Goal: Task Accomplishment & Management: Complete application form

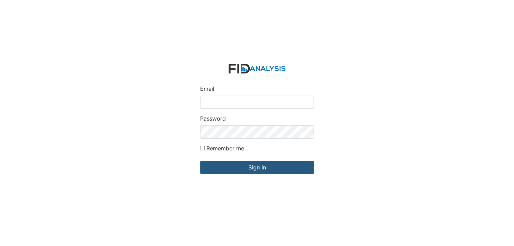
click at [211, 100] on input "Email" at bounding box center [257, 102] width 114 height 13
type input "[EMAIL_ADDRESS][DOMAIN_NAME]"
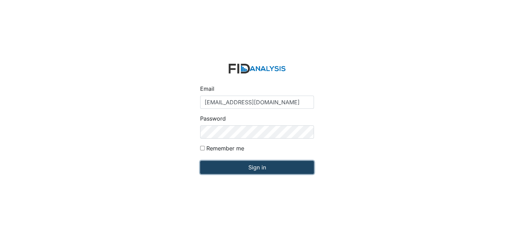
click at [256, 170] on input "Sign in" at bounding box center [257, 167] width 114 height 13
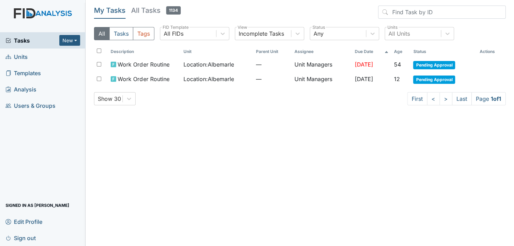
click at [20, 57] on span "Units" at bounding box center [17, 56] width 22 height 11
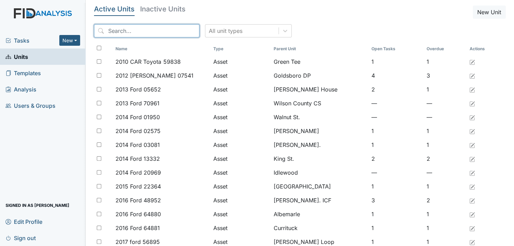
click at [110, 34] on input "search" at bounding box center [146, 30] width 105 height 13
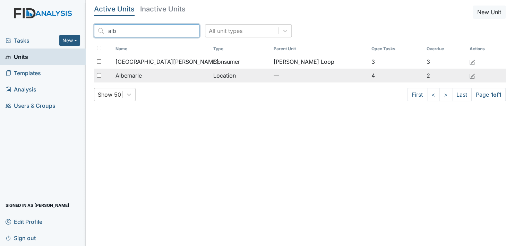
type input "alb"
click at [152, 76] on div "Albemarle" at bounding box center [162, 75] width 92 height 8
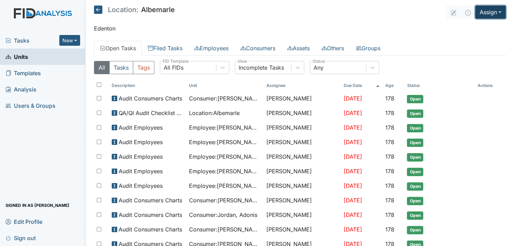
click at [493, 14] on button "Assign" at bounding box center [490, 12] width 31 height 13
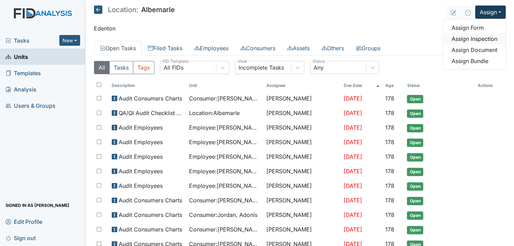
click at [485, 37] on link "Assign Inspection" at bounding box center [474, 38] width 62 height 11
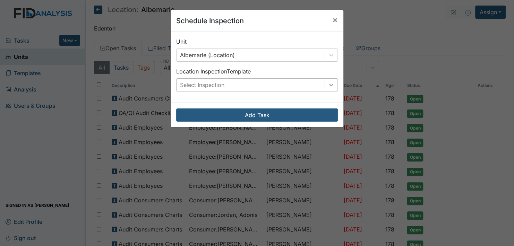
click at [328, 83] on icon at bounding box center [331, 85] width 7 height 7
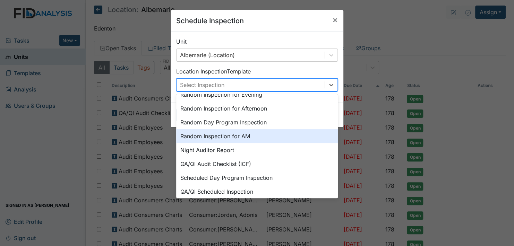
scroll to position [119, 0]
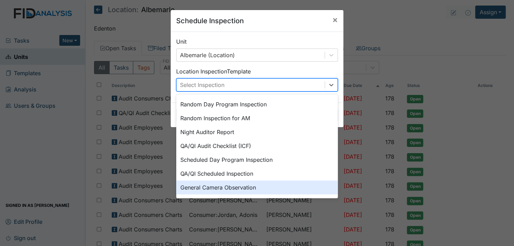
click at [240, 187] on div "General Camera Observation" at bounding box center [257, 188] width 162 height 14
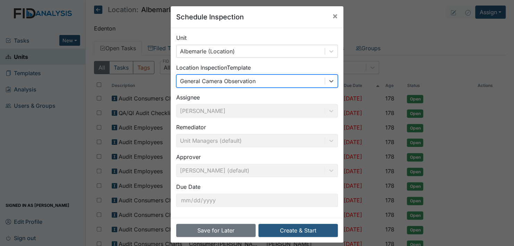
scroll to position [10, 0]
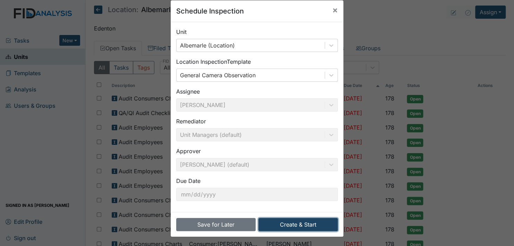
click at [292, 223] on button "Create & Start" at bounding box center [297, 224] width 79 height 13
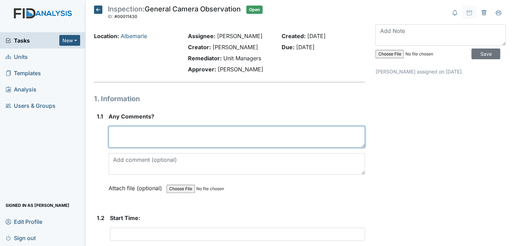
click at [128, 139] on textarea at bounding box center [237, 137] width 256 height 22
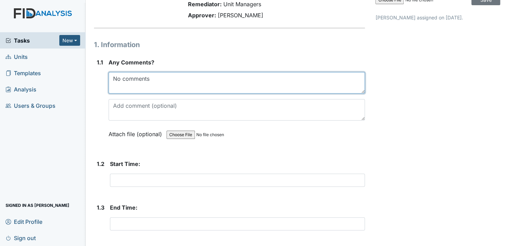
scroll to position [69, 0]
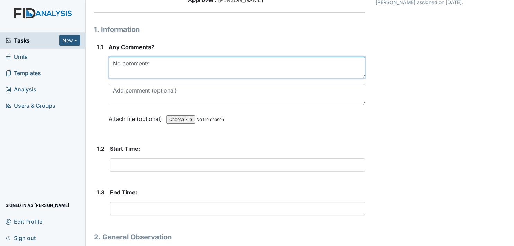
type textarea "No comments"
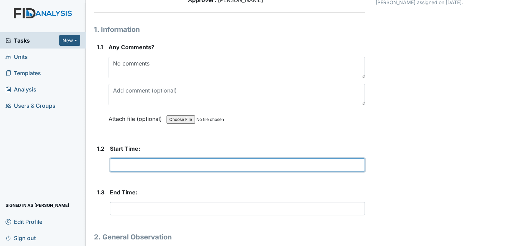
click at [129, 163] on input "text" at bounding box center [237, 165] width 255 height 13
type input "17:30"
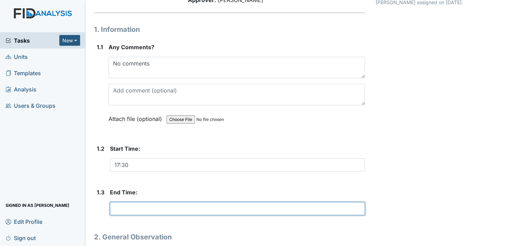
click at [140, 209] on input "text" at bounding box center [237, 208] width 255 height 13
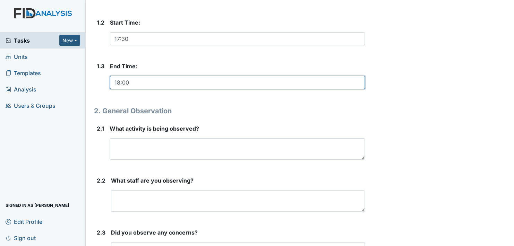
scroll to position [208, 0]
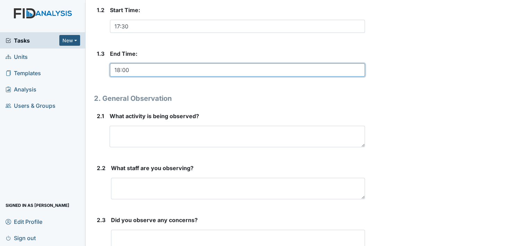
type input "18:00"
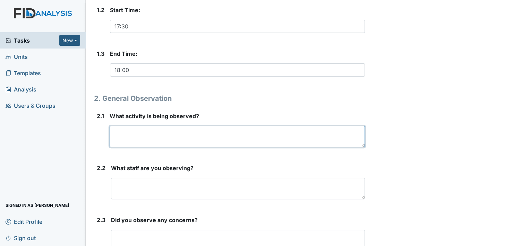
click at [132, 140] on textarea at bounding box center [237, 137] width 255 height 22
type textarea "Family dining"
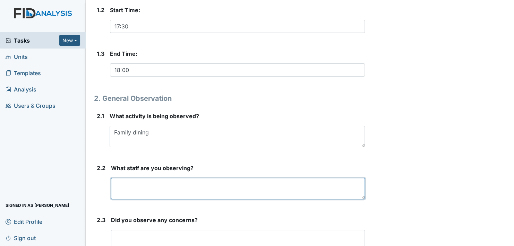
click at [137, 182] on textarea at bounding box center [238, 189] width 254 height 22
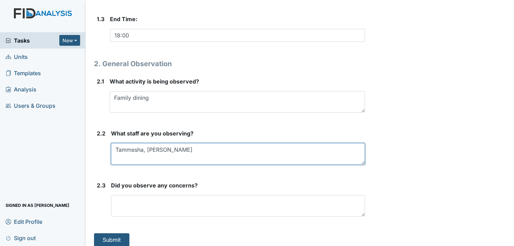
type textarea "Tammesha, Alveta, Carolyn"
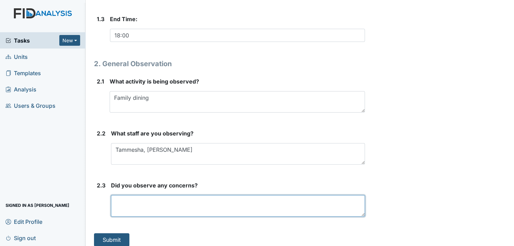
click at [160, 202] on textarea at bounding box center [238, 206] width 254 height 22
type textarea "No"
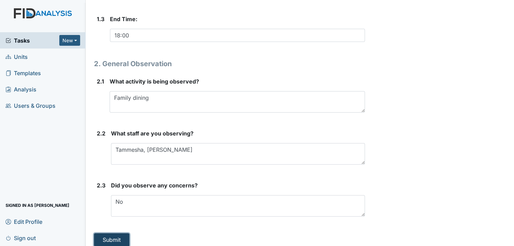
click at [111, 240] on button "Submit" at bounding box center [111, 239] width 35 height 13
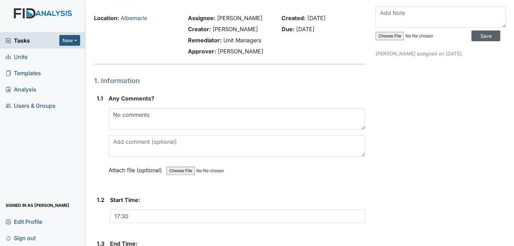
scroll to position [0, 0]
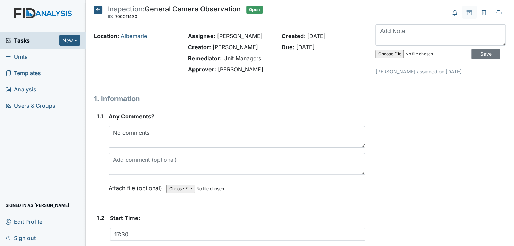
click at [24, 57] on span "Units" at bounding box center [17, 56] width 22 height 11
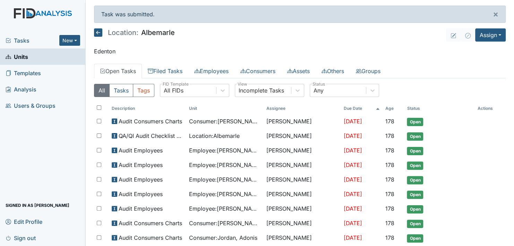
click at [97, 33] on icon at bounding box center [98, 32] width 8 height 8
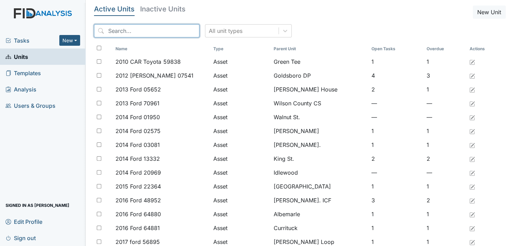
click at [149, 28] on input "search" at bounding box center [146, 30] width 105 height 13
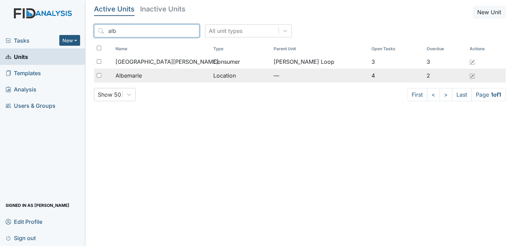
type input "alb"
click at [147, 77] on div "Albemarle" at bounding box center [162, 75] width 92 height 8
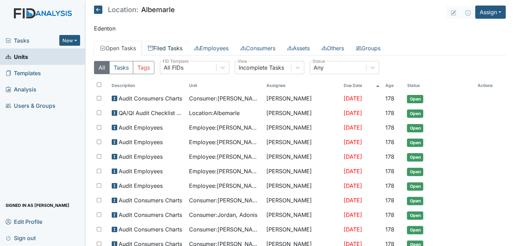
click at [174, 44] on link "Filed Tasks" at bounding box center [165, 48] width 46 height 15
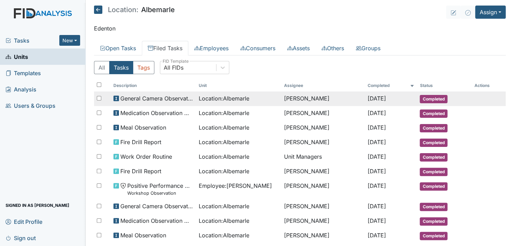
click at [435, 99] on span "Completed" at bounding box center [434, 99] width 28 height 8
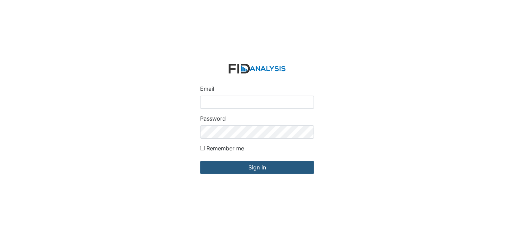
click at [216, 101] on input "Email" at bounding box center [257, 102] width 114 height 13
type input "[EMAIL_ADDRESS][DOMAIN_NAME]"
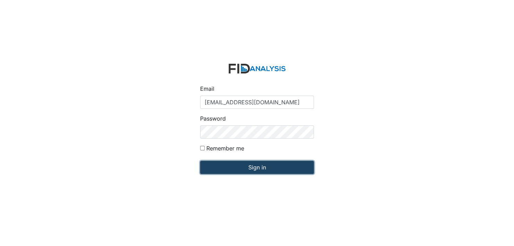
click at [260, 169] on input "Sign in" at bounding box center [257, 167] width 114 height 13
